Goal: Information Seeking & Learning: Learn about a topic

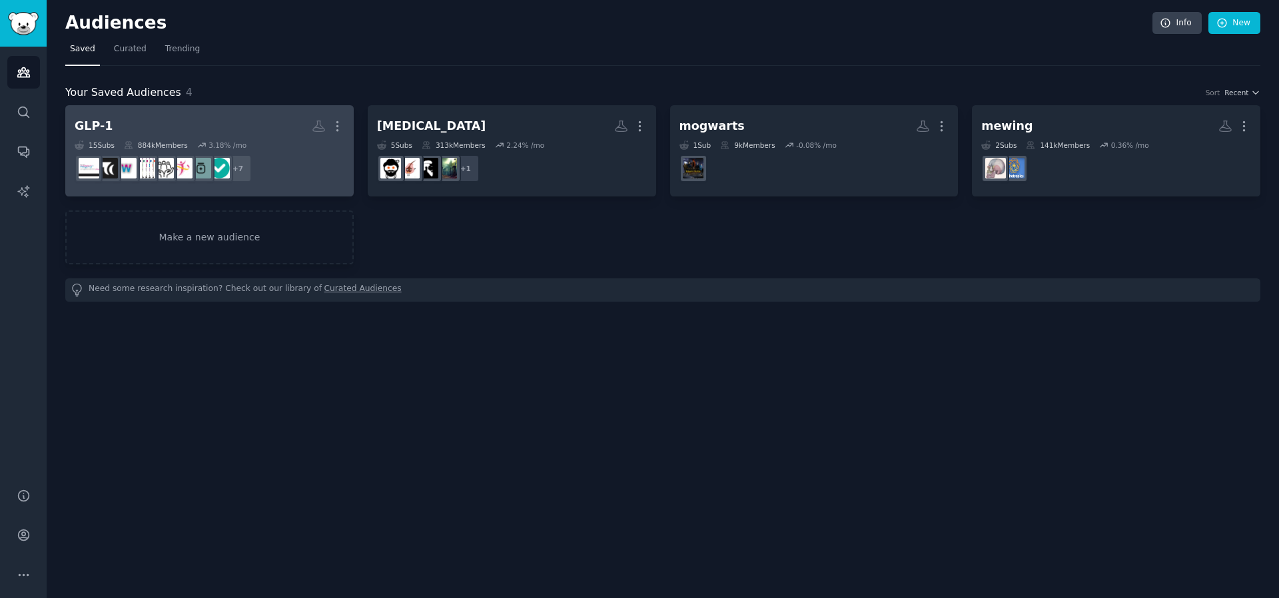
click at [251, 123] on h2 "GLP-1 More" at bounding box center [210, 126] width 270 height 23
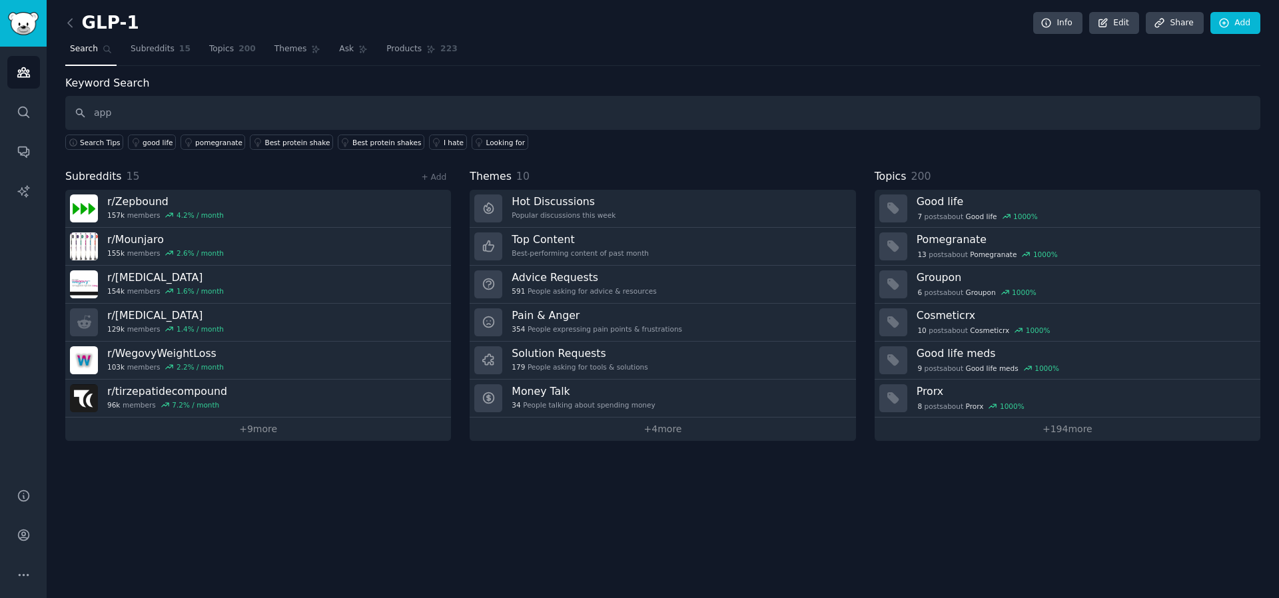
type input "app"
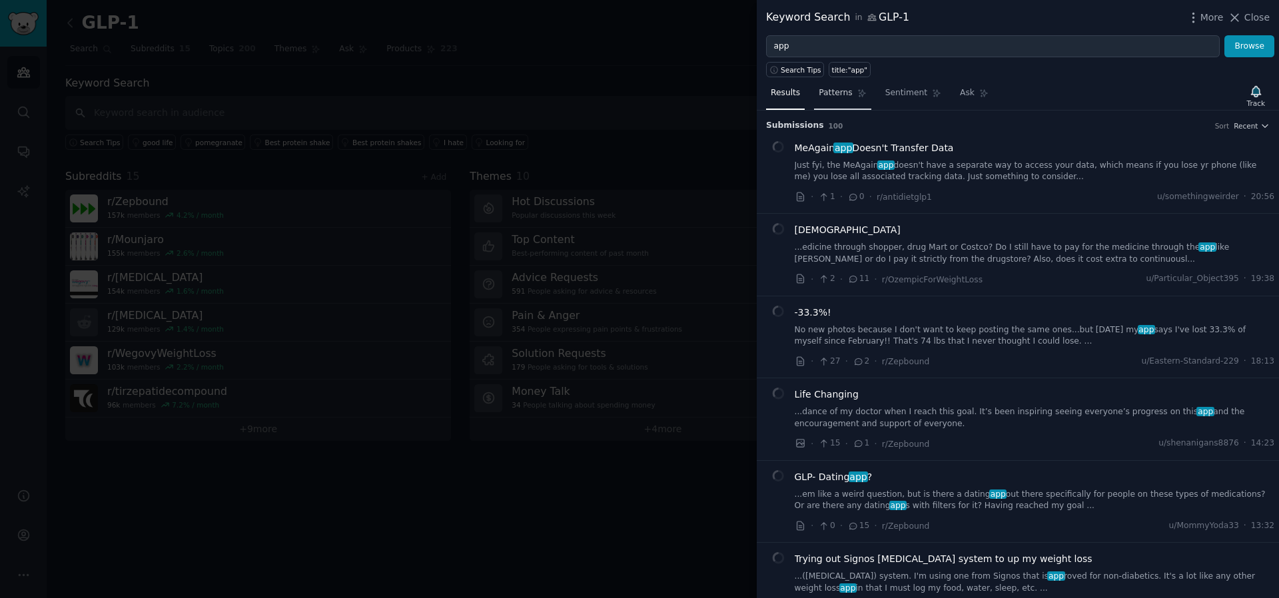
click at [838, 93] on span "Patterns" at bounding box center [835, 93] width 33 height 12
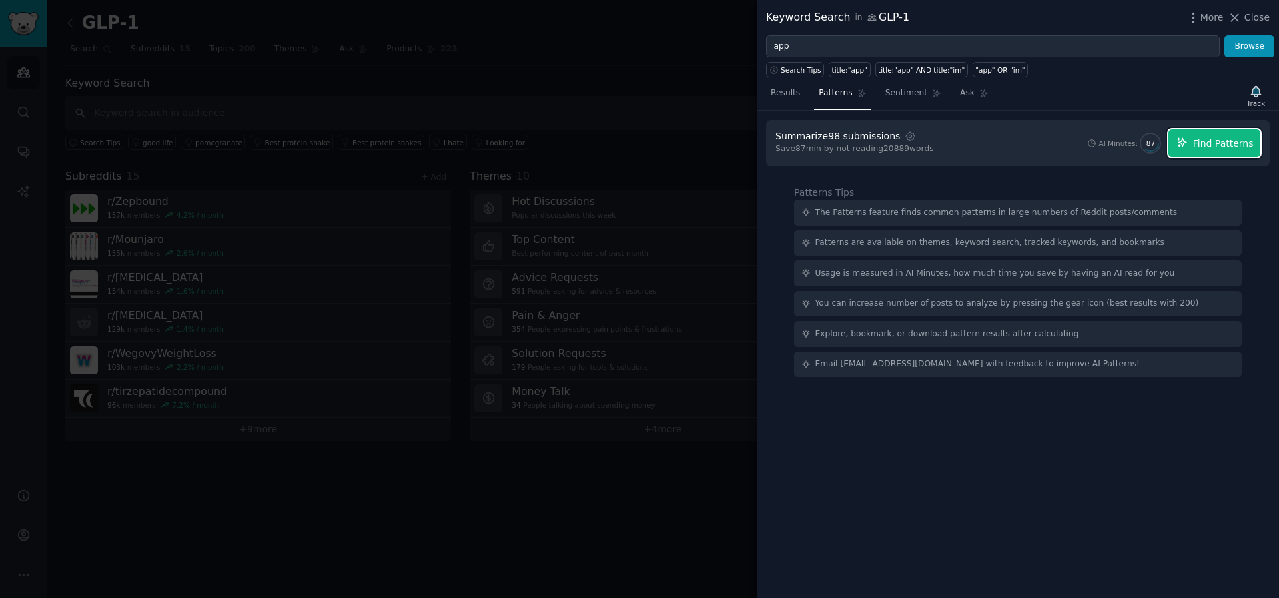
click at [1220, 141] on span "Find Patterns" at bounding box center [1223, 144] width 61 height 14
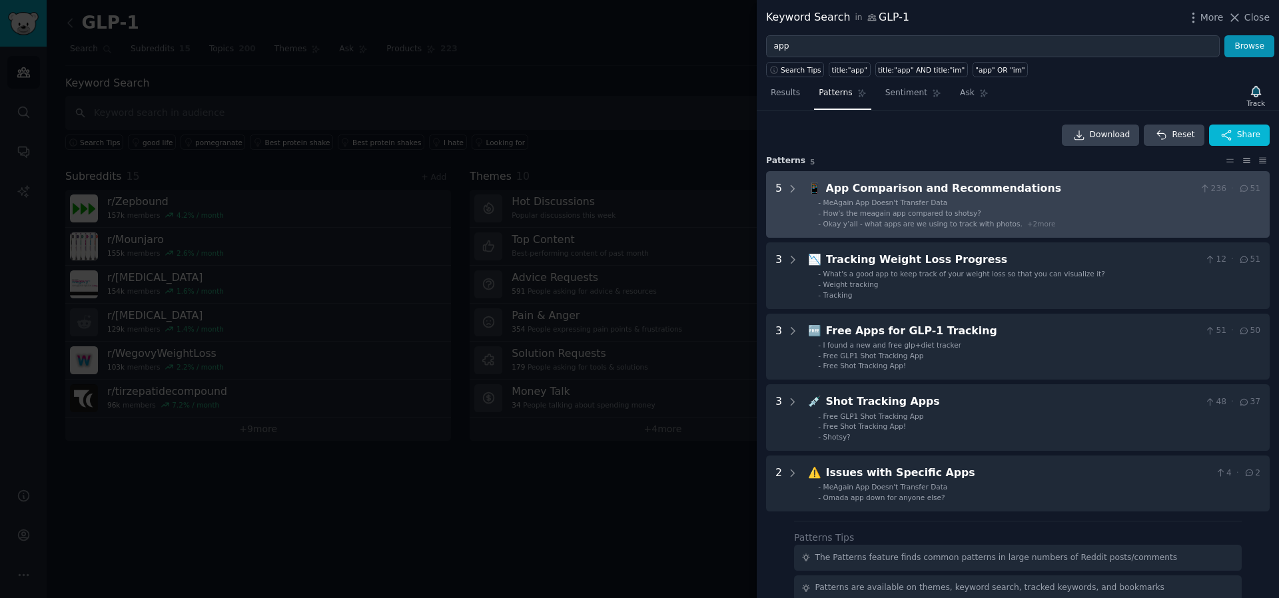
click at [970, 195] on div "App Comparison and Recommendations" at bounding box center [1010, 188] width 369 height 17
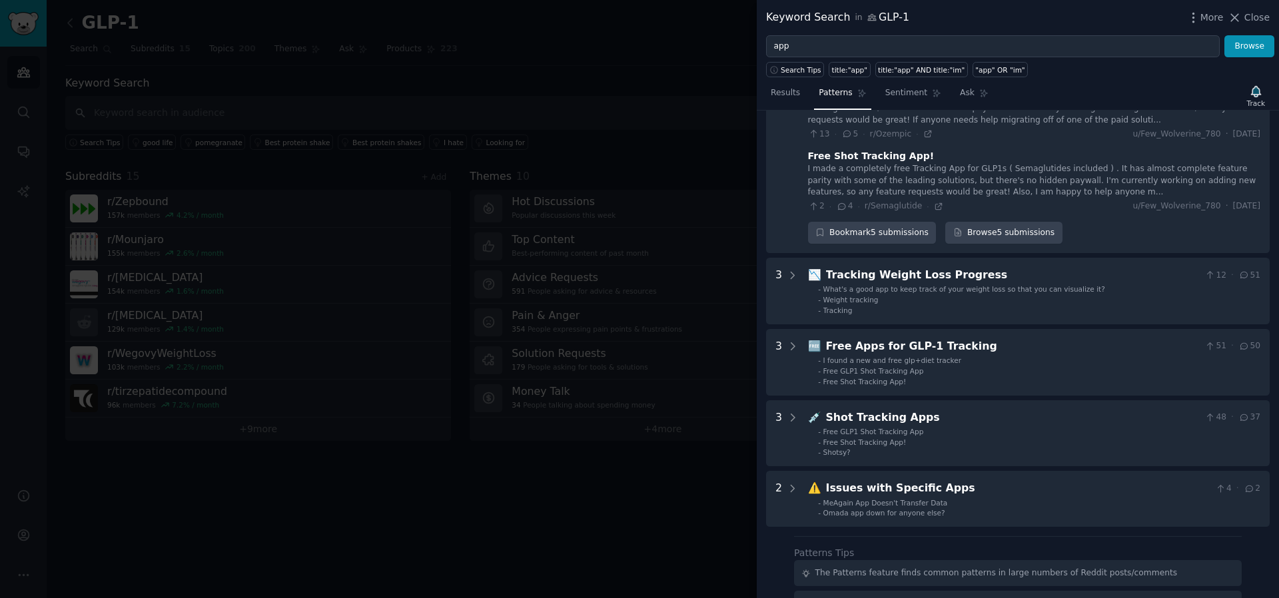
scroll to position [361, 0]
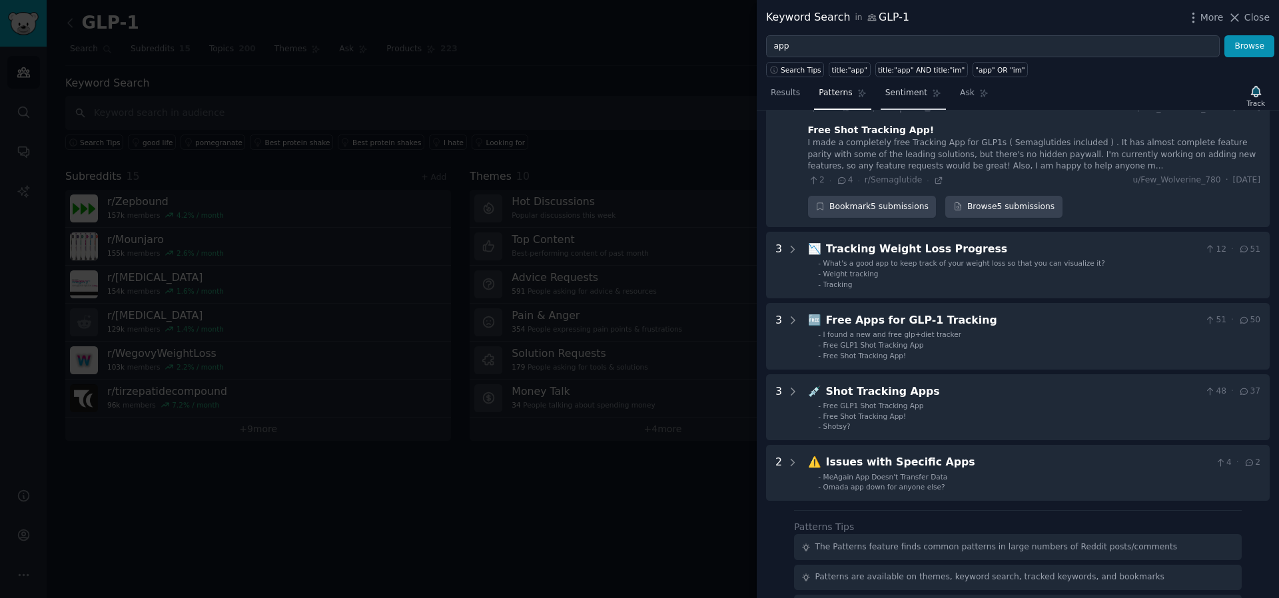
click at [909, 93] on span "Sentiment" at bounding box center [906, 93] width 42 height 12
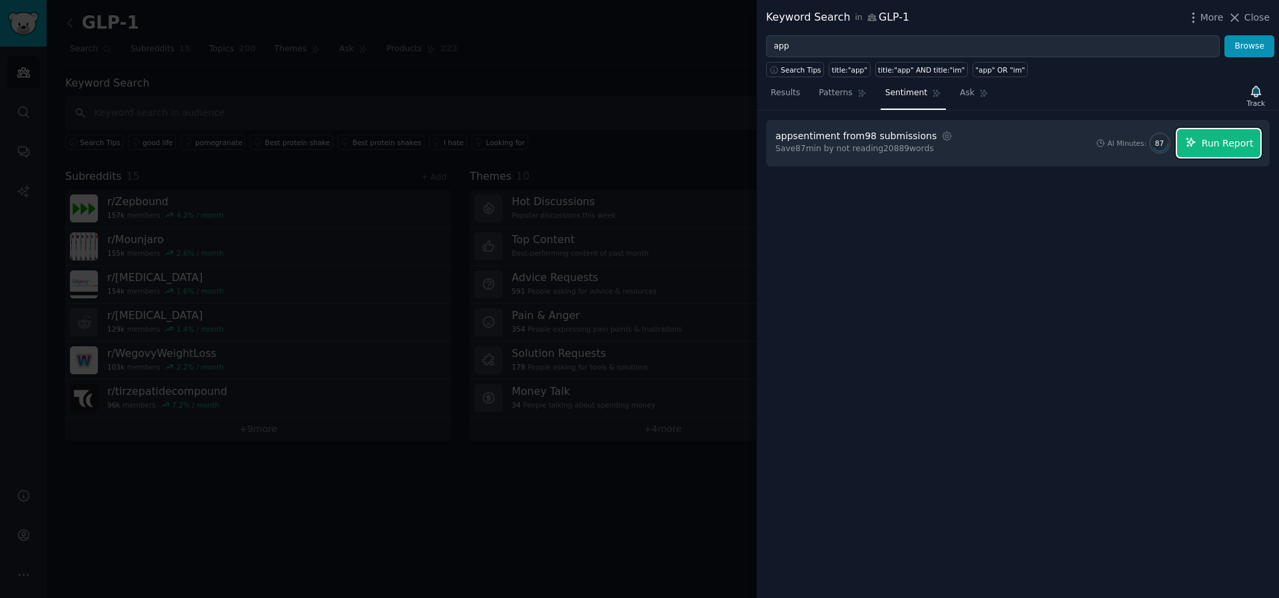
click at [1196, 137] on icon "button" at bounding box center [1191, 143] width 12 height 12
